Goal: Task Accomplishment & Management: Use online tool/utility

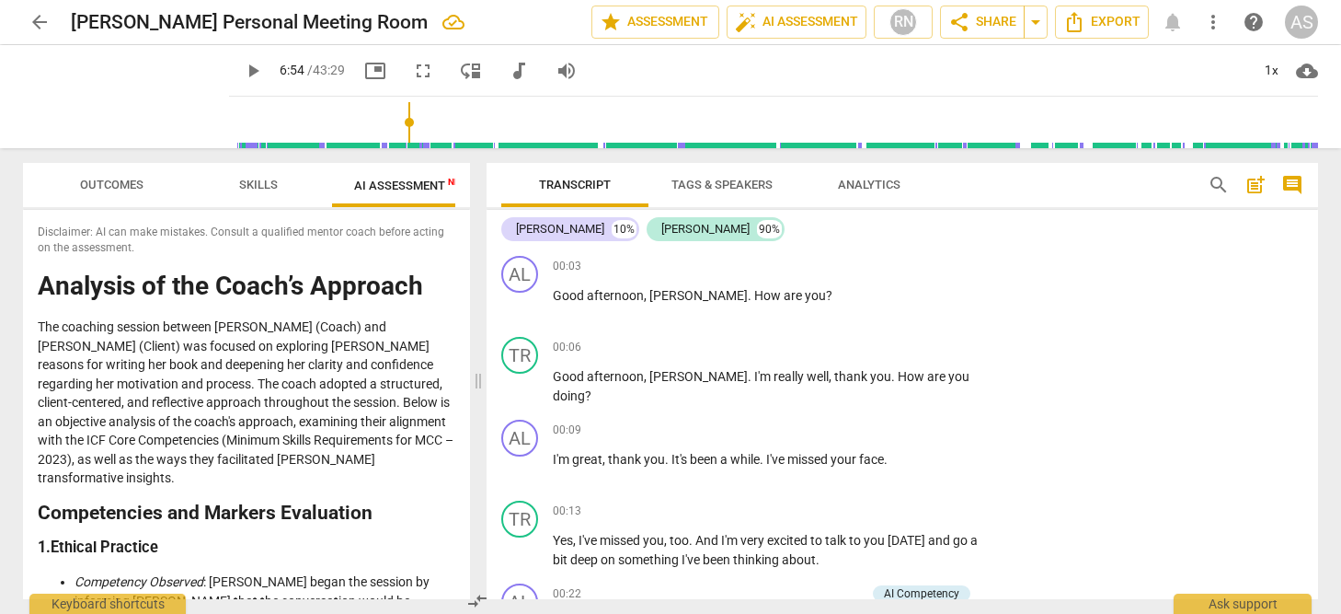
scroll to position [1662, 0]
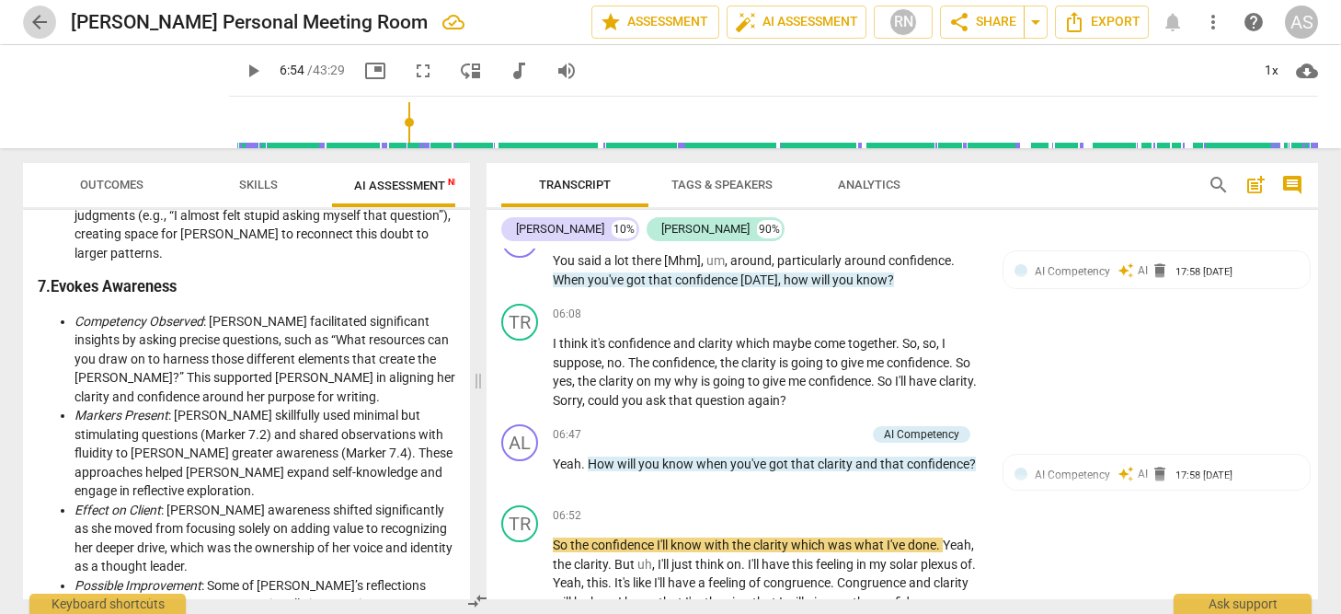
click at [37, 21] on span "arrow_back" at bounding box center [40, 22] width 22 height 22
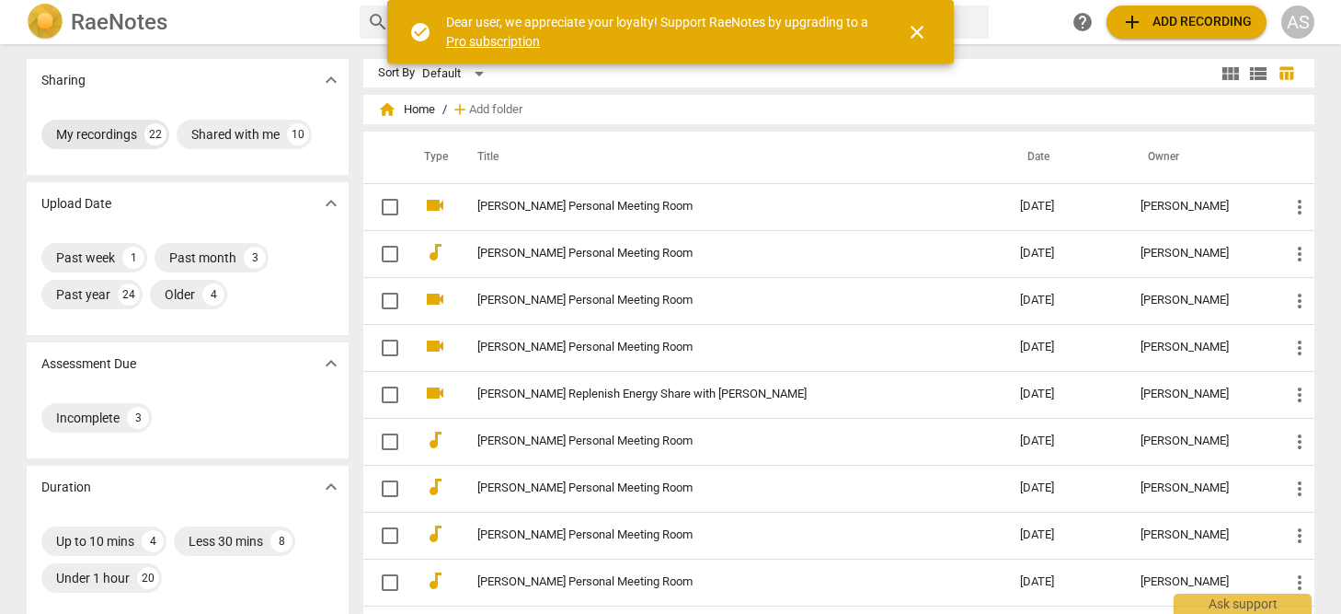
click at [99, 137] on div "My recordings" at bounding box center [96, 134] width 81 height 18
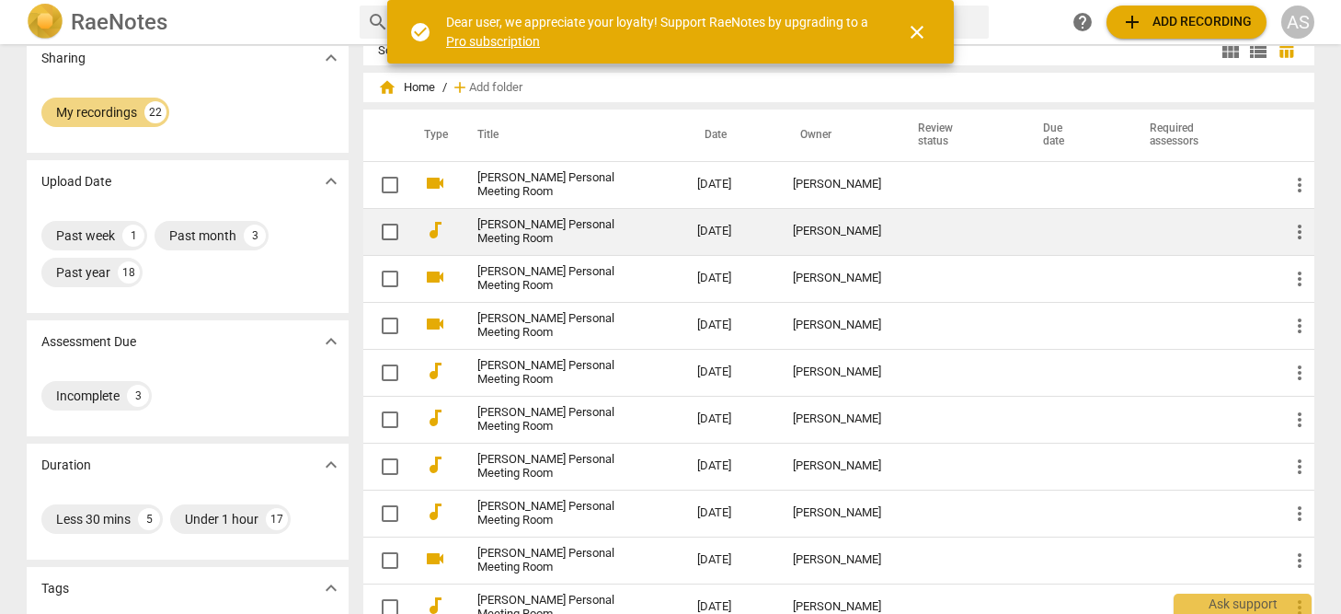
scroll to position [21, 0]
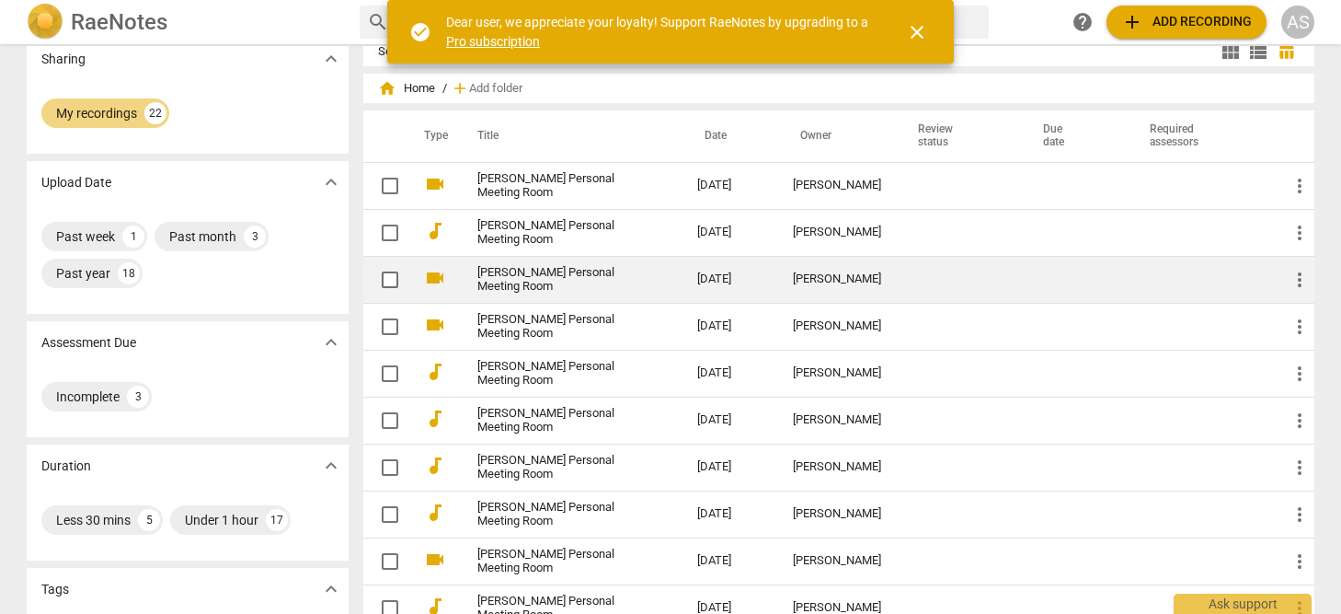
click at [778, 280] on td "[DATE]" at bounding box center [730, 279] width 96 height 47
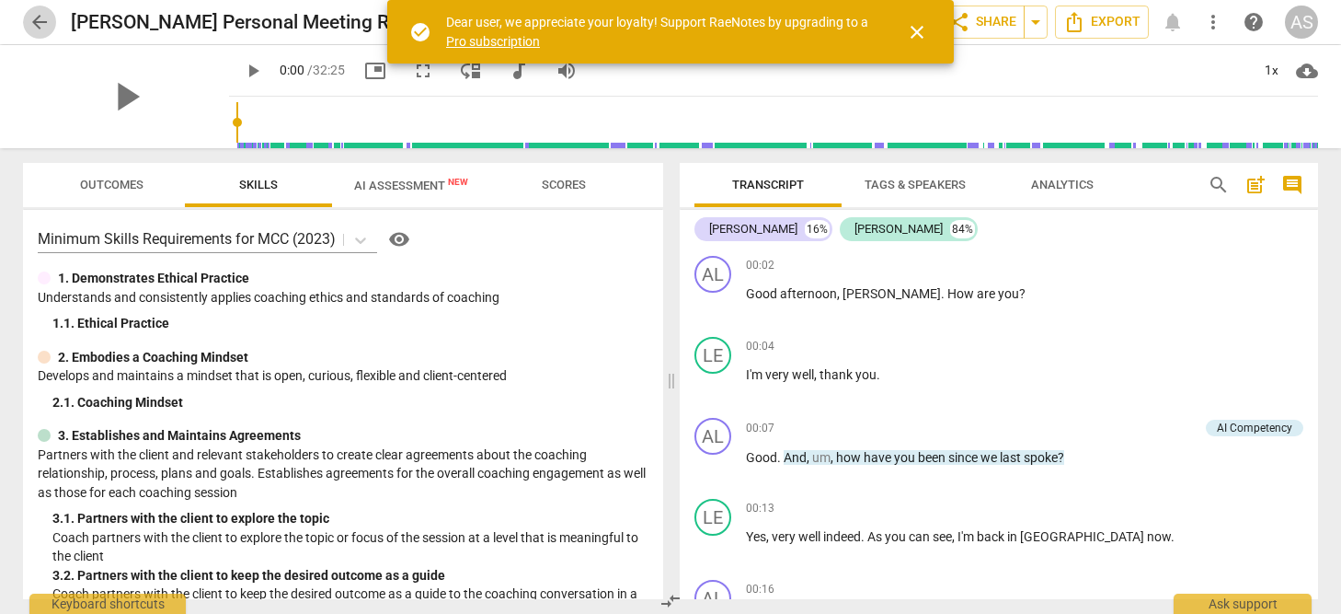
click at [41, 20] on span "arrow_back" at bounding box center [40, 22] width 22 height 22
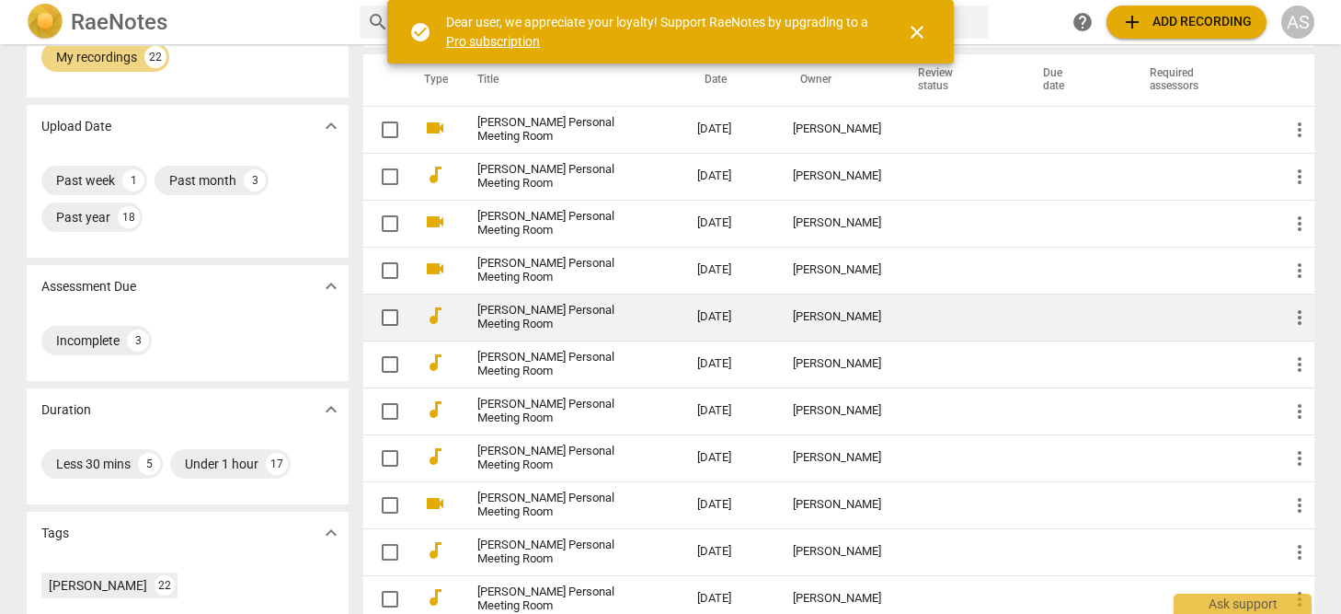
scroll to position [75, 0]
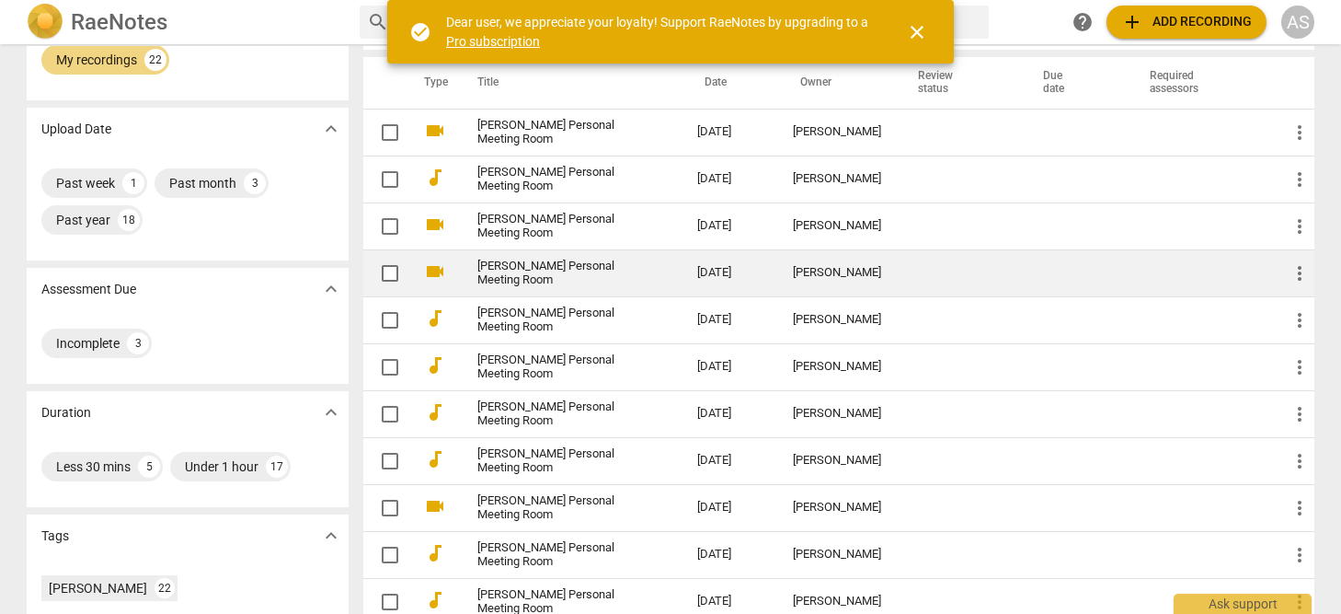
click at [580, 272] on link "[PERSON_NAME] Personal Meeting Room" at bounding box center [554, 273] width 154 height 28
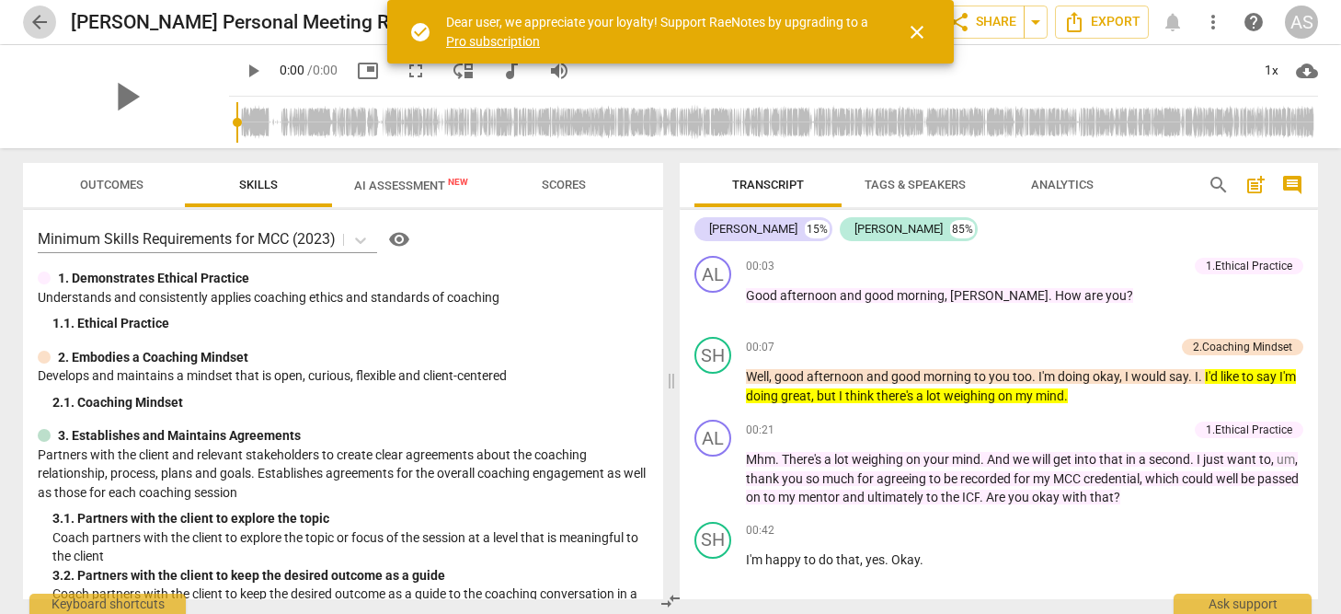
click at [36, 21] on span "arrow_back" at bounding box center [40, 22] width 22 height 22
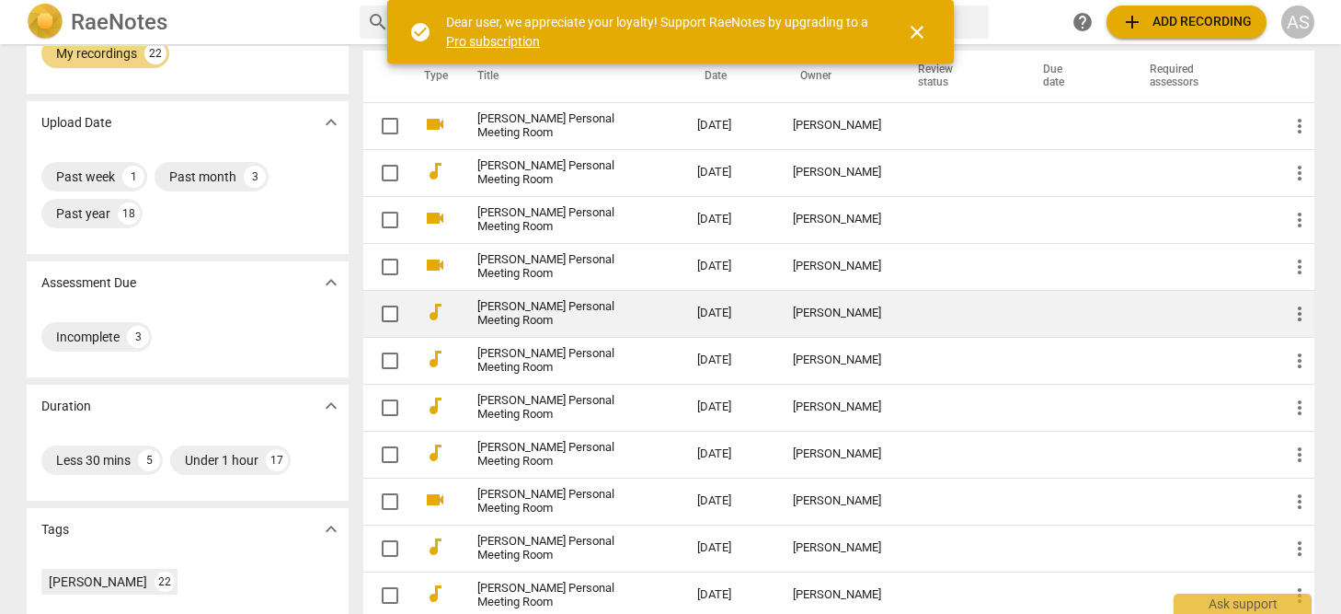
scroll to position [94, 0]
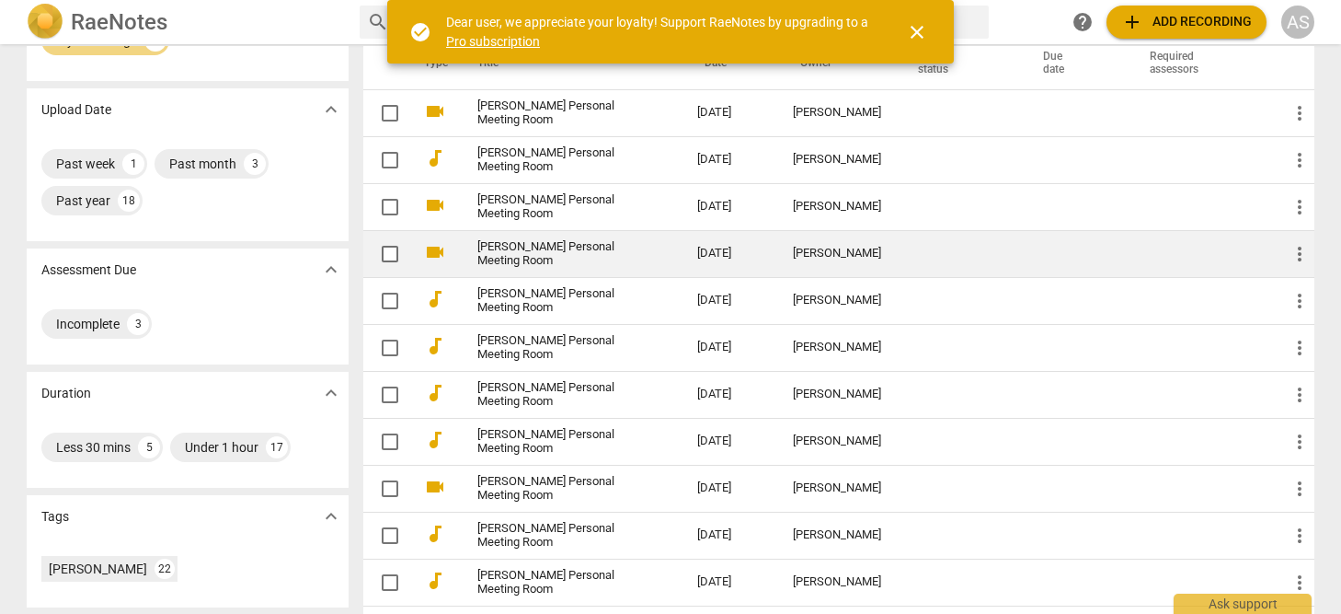
click at [774, 258] on td "[DATE]" at bounding box center [730, 253] width 96 height 47
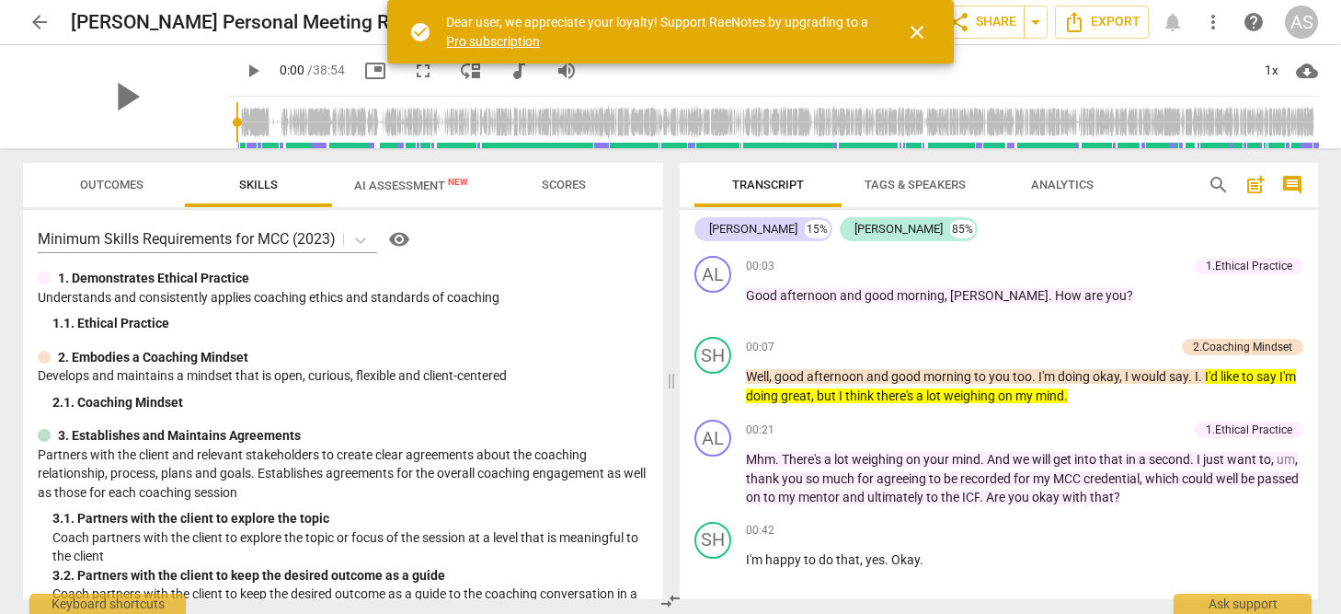
click at [41, 17] on span "arrow_back" at bounding box center [40, 22] width 22 height 22
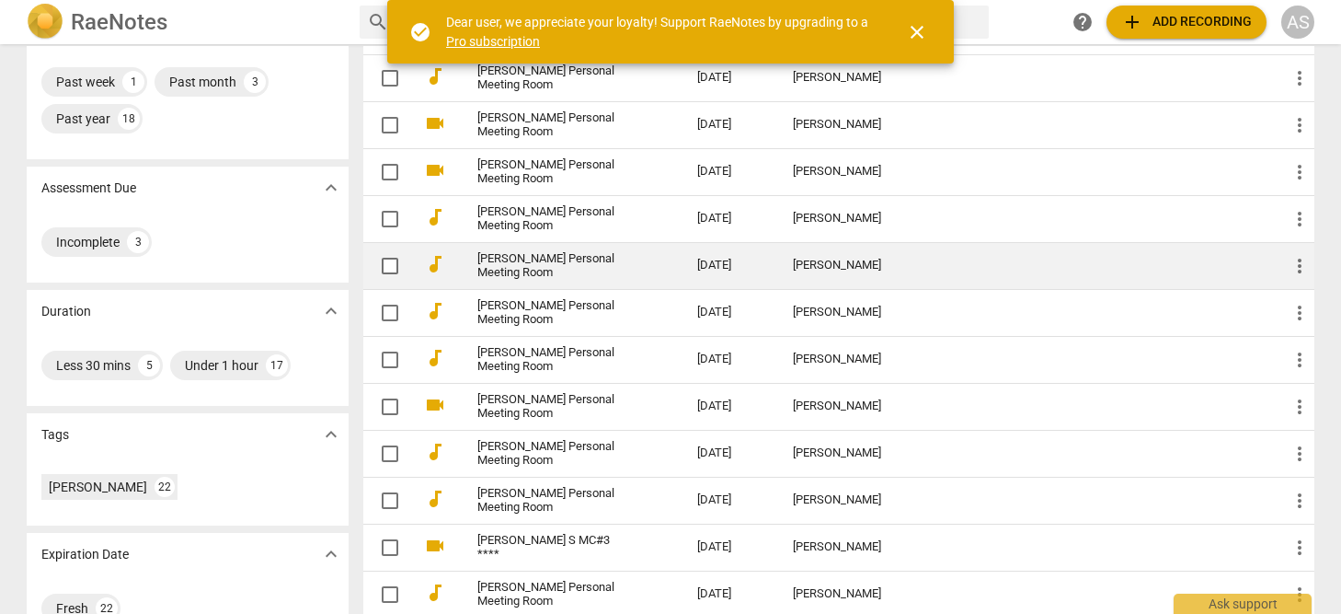
scroll to position [177, 0]
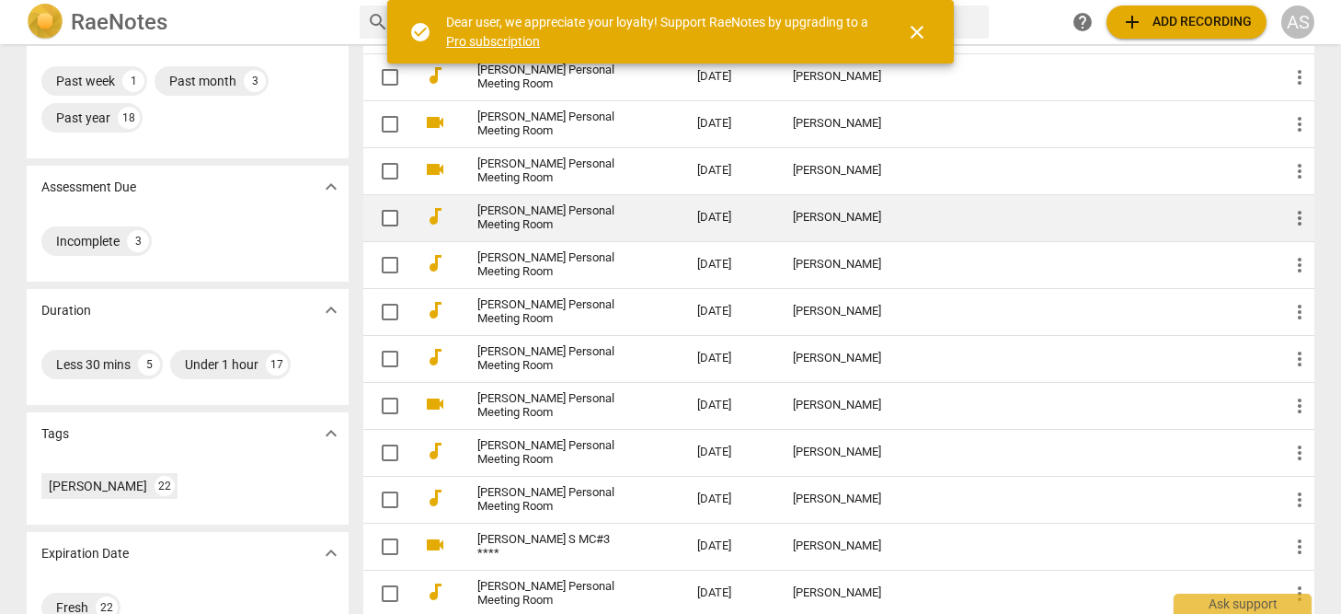
click at [778, 220] on td "[DATE]" at bounding box center [730, 217] width 96 height 47
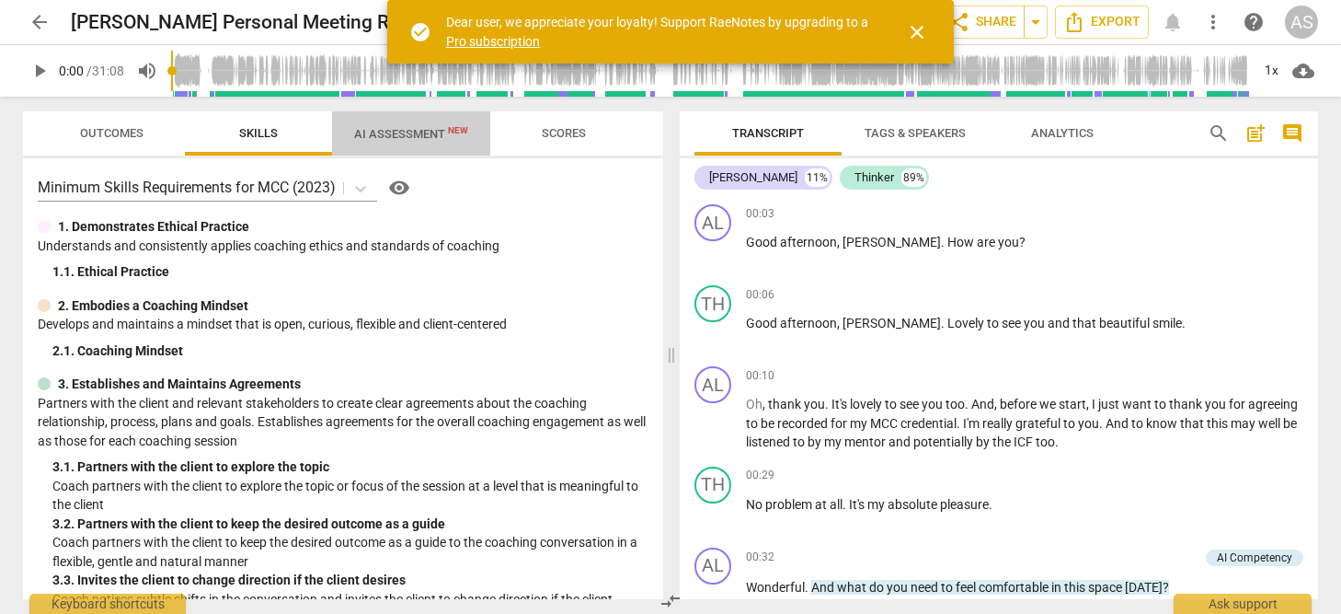
click at [416, 128] on span "AI Assessment New" at bounding box center [411, 134] width 114 height 14
